Goal: Navigation & Orientation: Find specific page/section

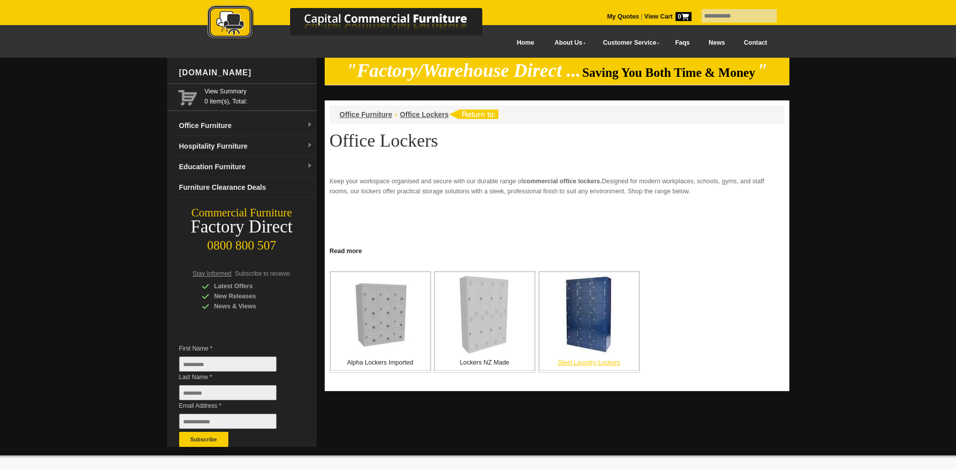
click at [592, 317] on img at bounding box center [589, 315] width 52 height 80
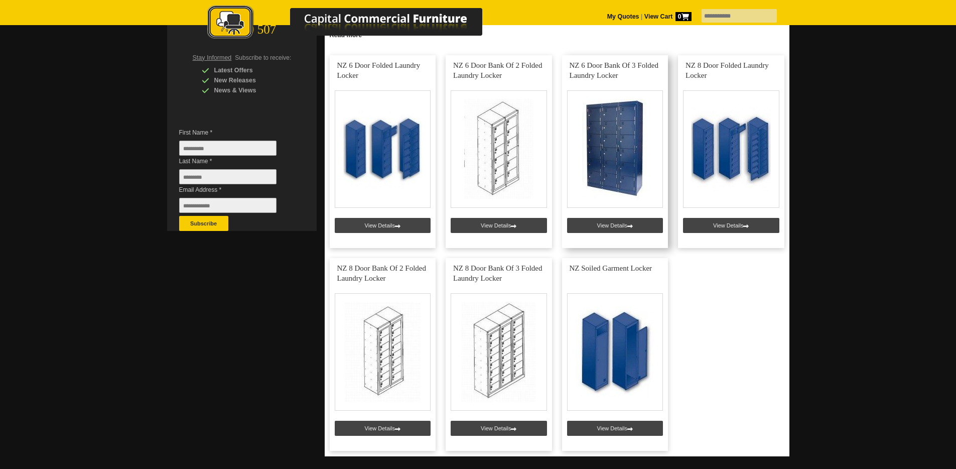
scroll to position [264, 0]
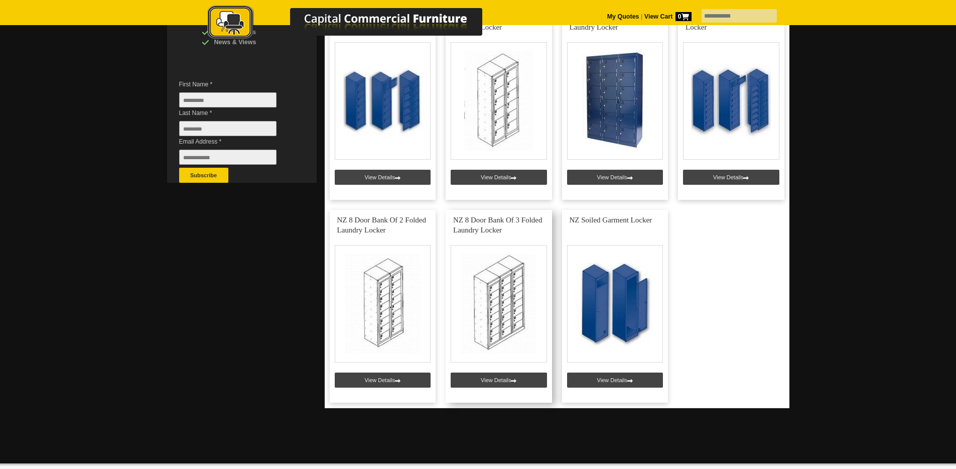
click at [501, 378] on link at bounding box center [499, 306] width 106 height 193
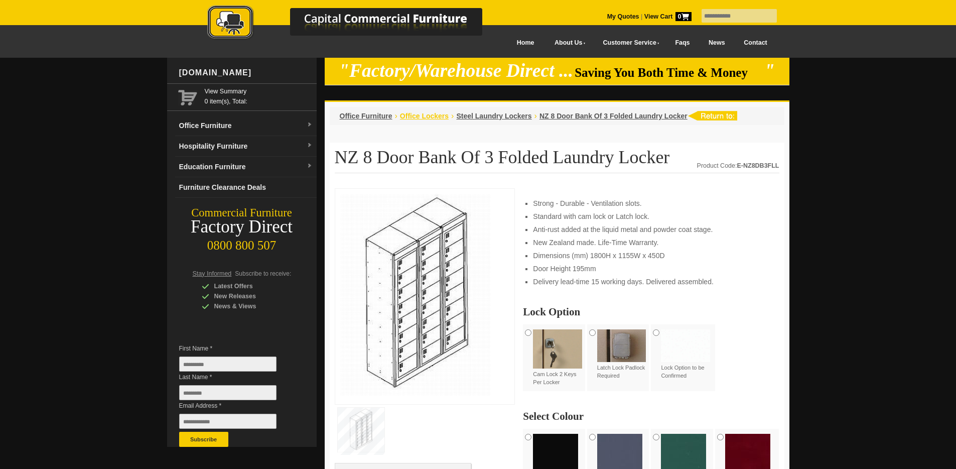
click at [432, 115] on span "Office Lockers" at bounding box center [424, 116] width 49 height 8
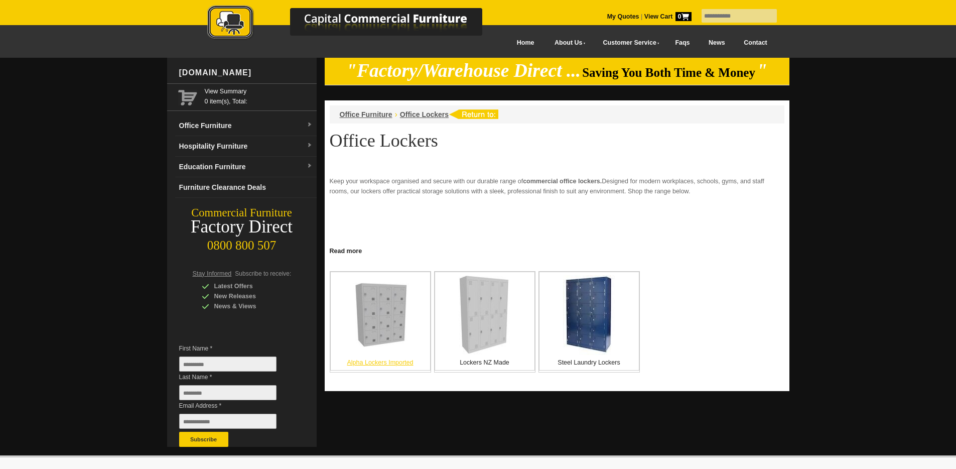
click at [391, 313] on img at bounding box center [380, 315] width 64 height 64
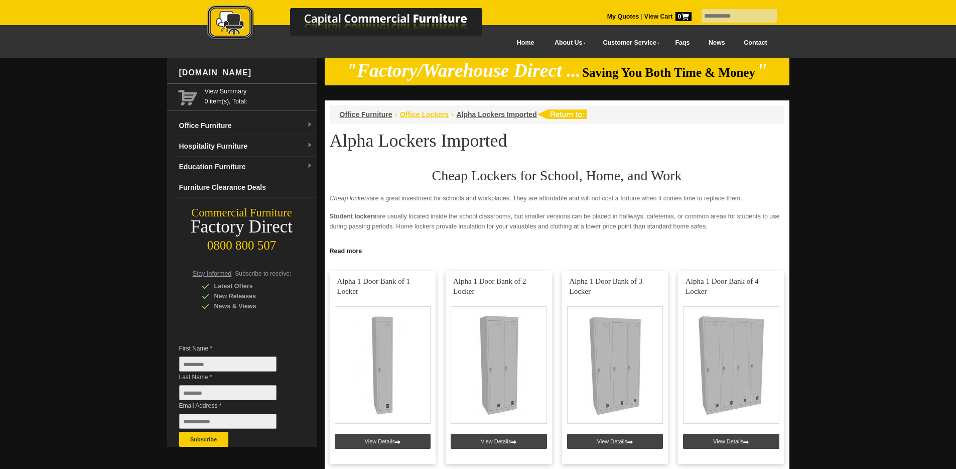
click at [431, 117] on span "Office Lockers" at bounding box center [424, 114] width 49 height 8
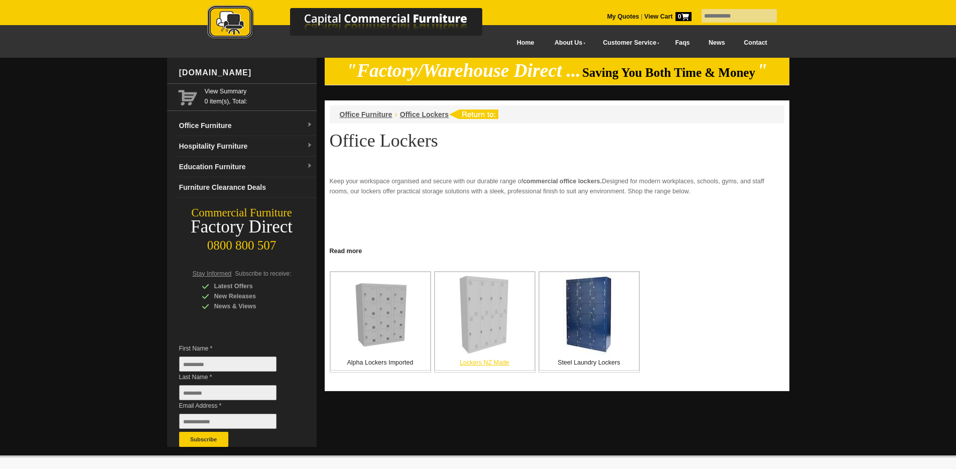
click at [489, 333] on img at bounding box center [485, 314] width 52 height 79
